Goal: Find contact information

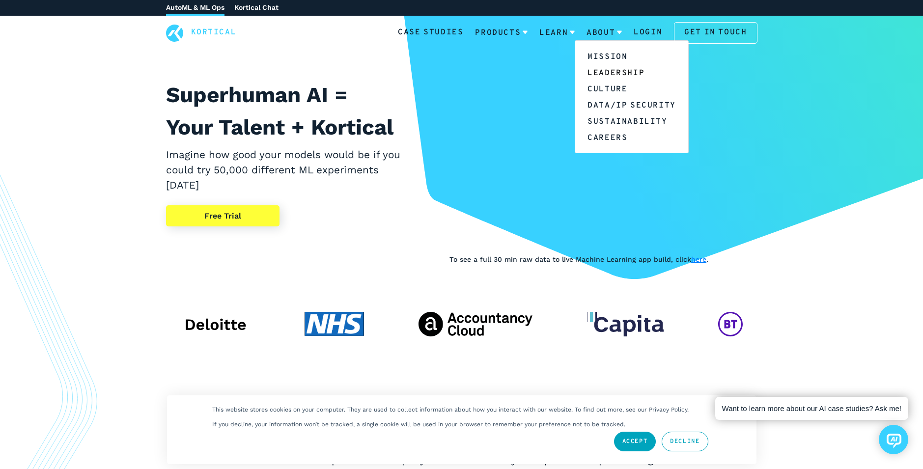
click at [600, 73] on link "Leadership" at bounding box center [631, 72] width 113 height 16
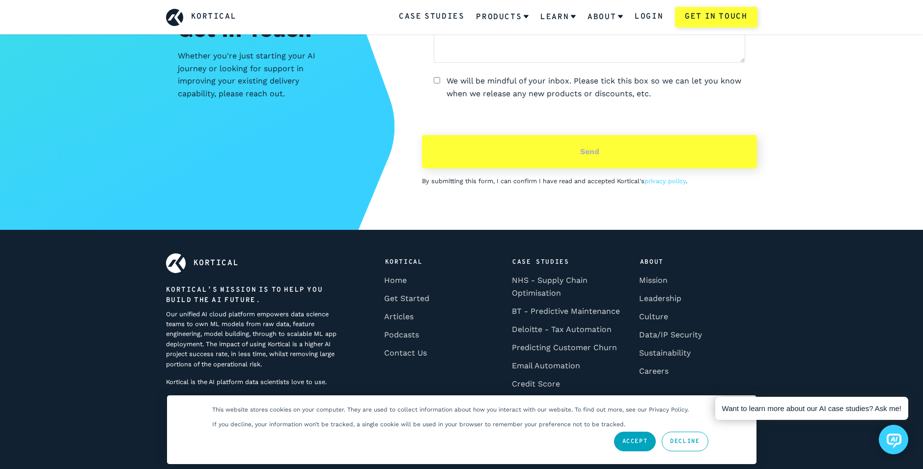
scroll to position [3181, 0]
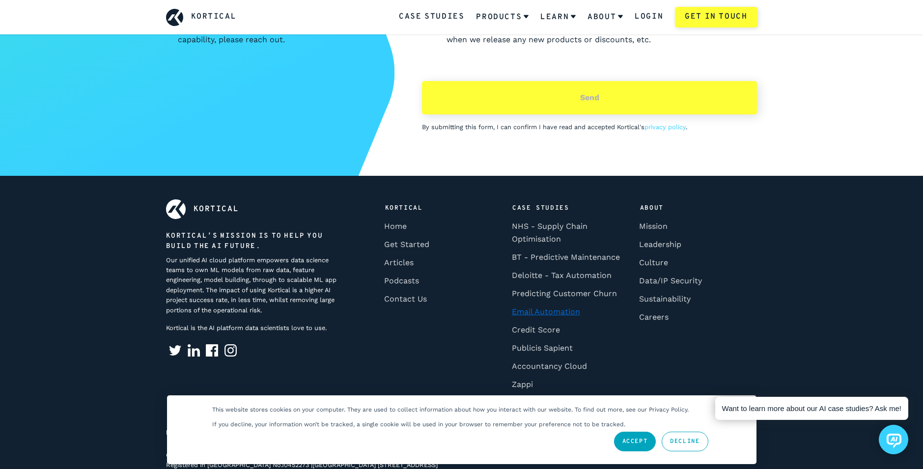
click at [555, 303] on link "Email Automation" at bounding box center [545, 312] width 75 height 18
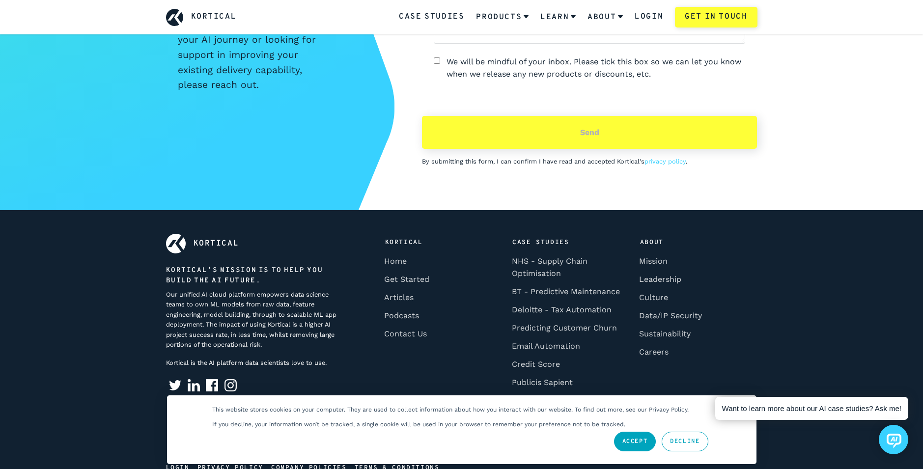
scroll to position [2511, 0]
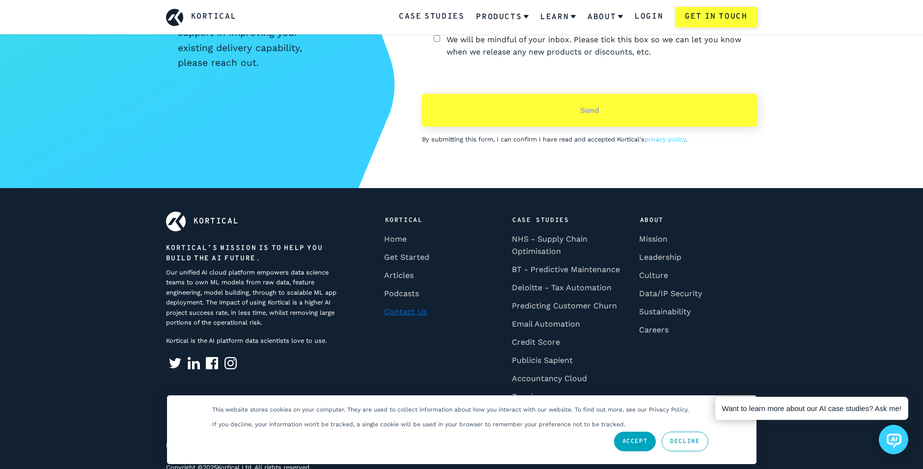
click at [403, 309] on link "Contact Us" at bounding box center [405, 311] width 49 height 18
